Goal: Transaction & Acquisition: Subscribe to service/newsletter

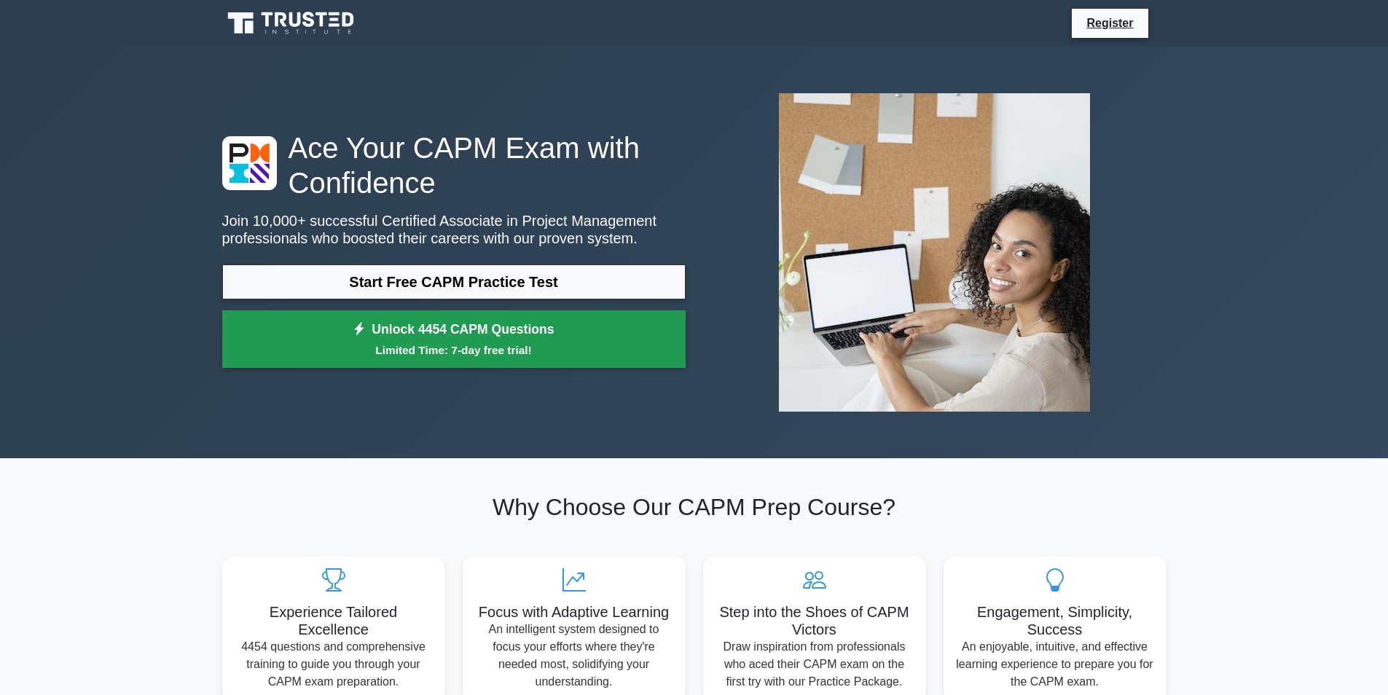
click at [501, 356] on small "Limited Time: 7-day free trial!" at bounding box center [453, 350] width 427 height 17
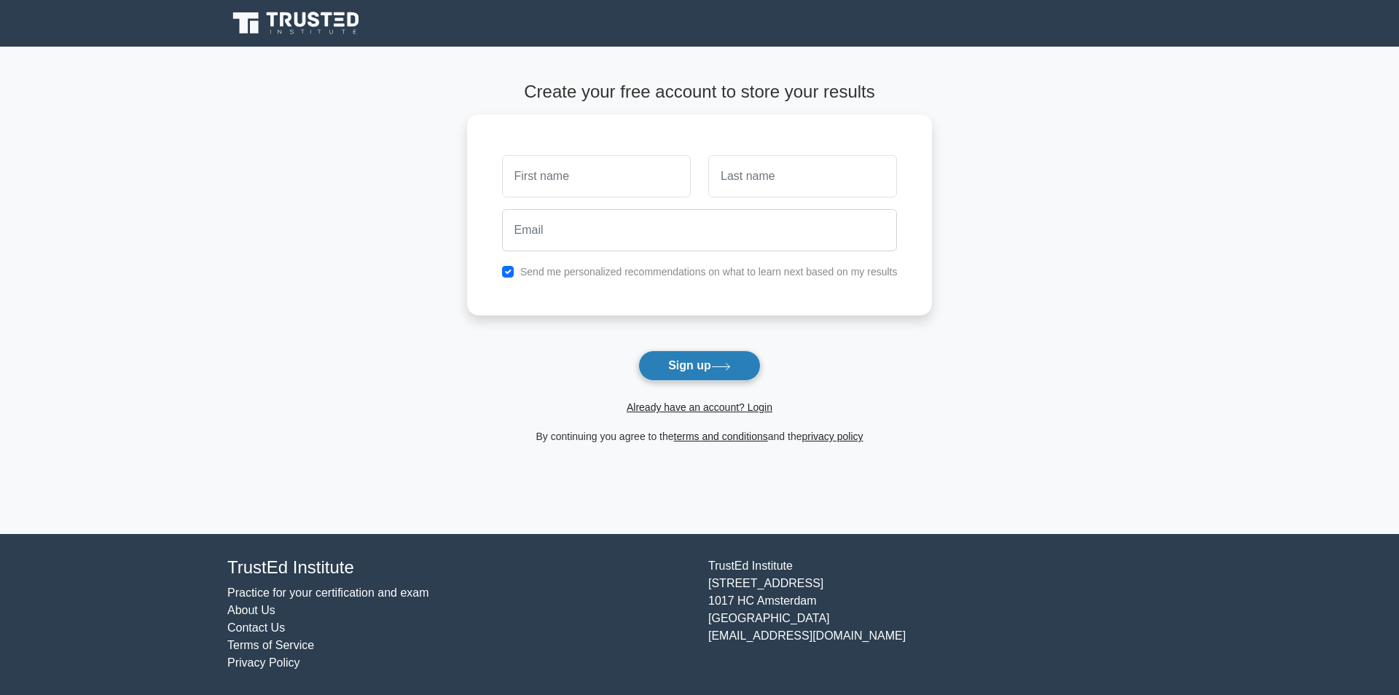
click at [709, 366] on button "Sign up" at bounding box center [699, 365] width 122 height 31
click at [695, 364] on button "Sign up" at bounding box center [699, 365] width 122 height 31
click at [750, 356] on button "Sign up" at bounding box center [699, 365] width 122 height 31
